Goal: Task Accomplishment & Management: Use online tool/utility

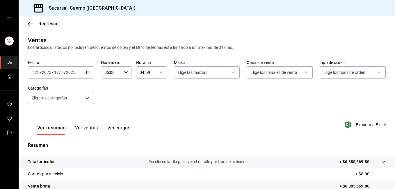
scroll to position [90, 0]
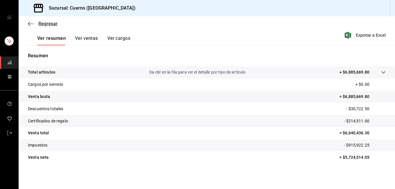
click at [30, 24] on icon "button" at bounding box center [31, 23] width 6 height 5
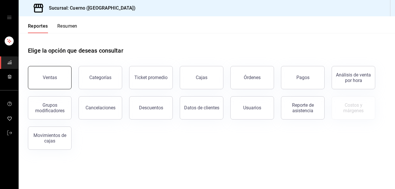
click at [47, 70] on button "Ventas" at bounding box center [50, 77] width 44 height 23
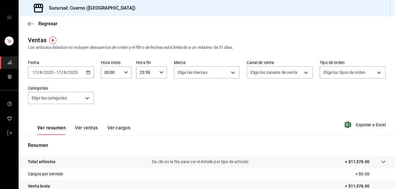
click at [87, 72] on icon "button" at bounding box center [88, 72] width 4 height 4
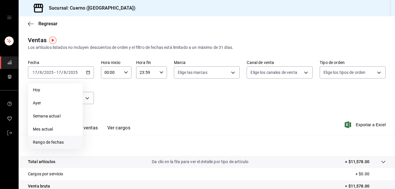
click at [63, 141] on span "Rango de fechas" at bounding box center [55, 142] width 45 height 6
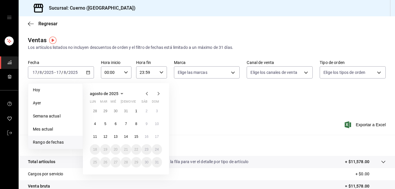
drag, startPoint x: 138, startPoint y: 112, endPoint x: 95, endPoint y: 130, distance: 46.3
click at [95, 139] on button "11" at bounding box center [95, 137] width 10 height 10
click at [155, 138] on abbr "17" at bounding box center [157, 137] width 4 height 4
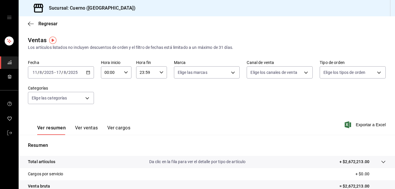
click at [86, 72] on icon "button" at bounding box center [88, 72] width 4 height 4
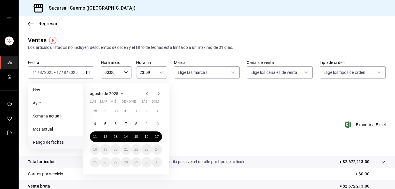
click at [124, 72] on \(Stroke\) "button" at bounding box center [125, 72] width 3 height 2
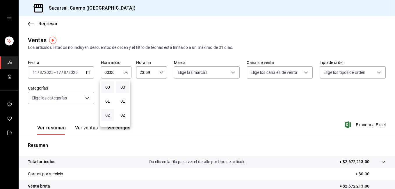
click at [109, 116] on span "02" at bounding box center [108, 115] width 6 height 5
type input "02:00"
click at [109, 113] on span "05" at bounding box center [108, 110] width 6 height 5
type input "05:00"
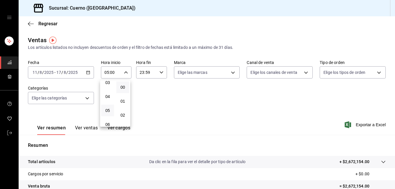
click at [160, 72] on div at bounding box center [197, 94] width 395 height 189
click at [160, 72] on icon "button" at bounding box center [161, 72] width 4 height 4
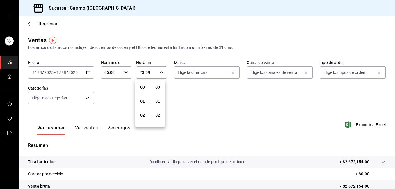
scroll to position [791, 0]
click at [143, 95] on button "21" at bounding box center [142, 92] width 13 height 12
click at [143, 95] on button "05" at bounding box center [142, 90] width 13 height 12
type input "05:59"
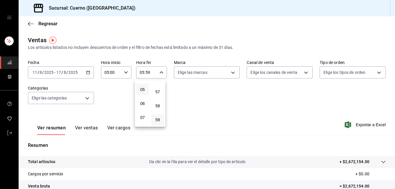
drag, startPoint x: 395, startPoint y: 90, endPoint x: 395, endPoint y: 106, distance: 16.0
click at [395, 106] on div at bounding box center [197, 94] width 395 height 189
drag, startPoint x: 395, startPoint y: 111, endPoint x: 394, endPoint y: 129, distance: 17.7
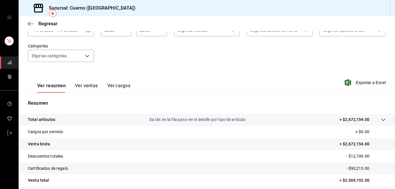
scroll to position [27, 0]
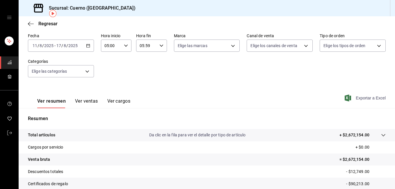
click at [372, 98] on span "Exportar a Excel" at bounding box center [366, 98] width 40 height 7
